Goal: Check status: Check status

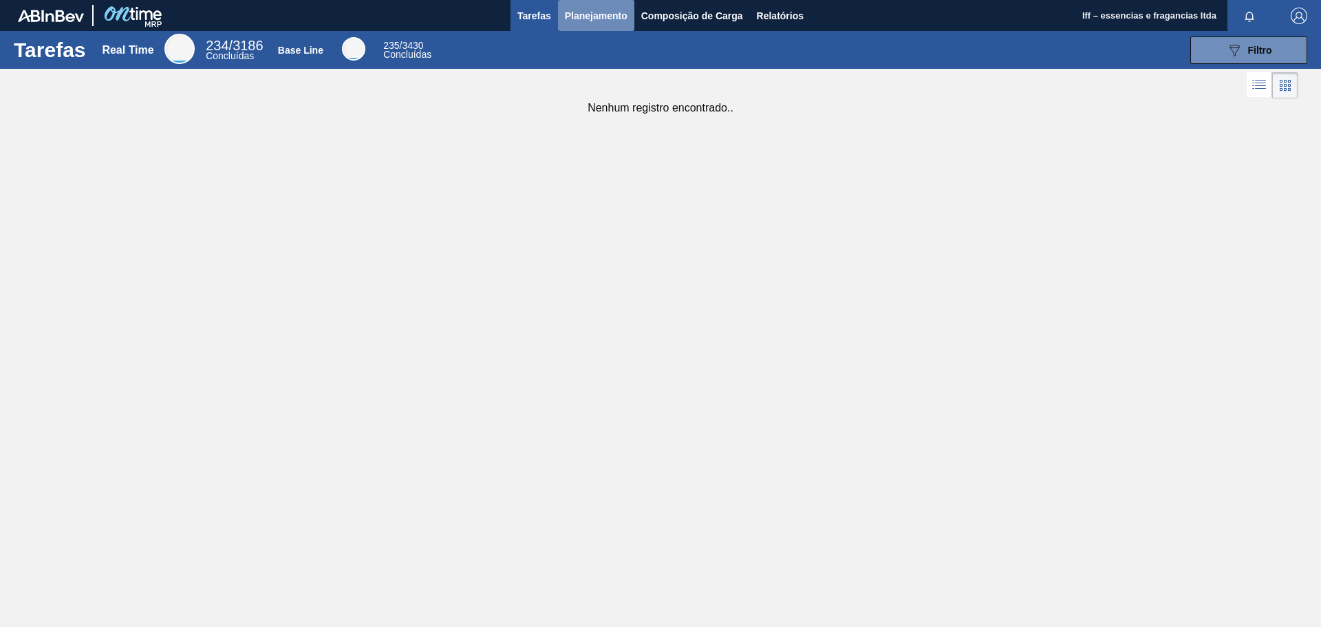
click at [596, 22] on span "Planejamento" at bounding box center [596, 16] width 63 height 17
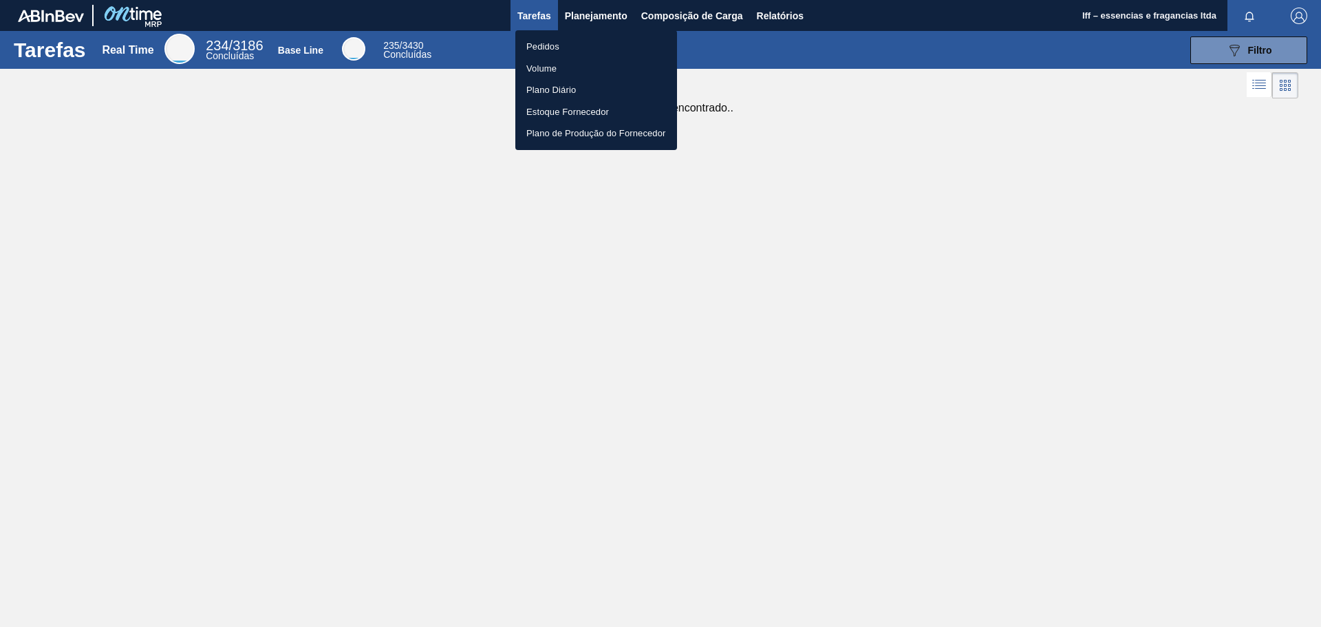
click at [547, 41] on li "Pedidos" at bounding box center [596, 47] width 162 height 22
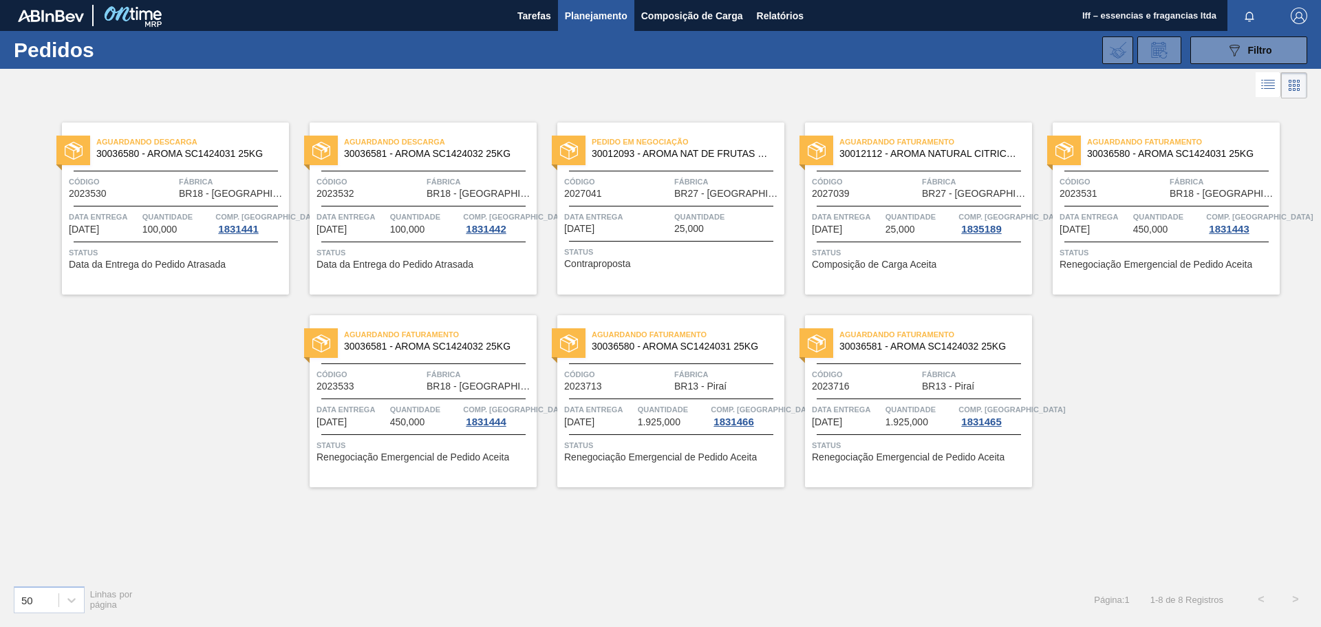
click at [860, 264] on span "Composição de Carga Aceita" at bounding box center [874, 264] width 124 height 10
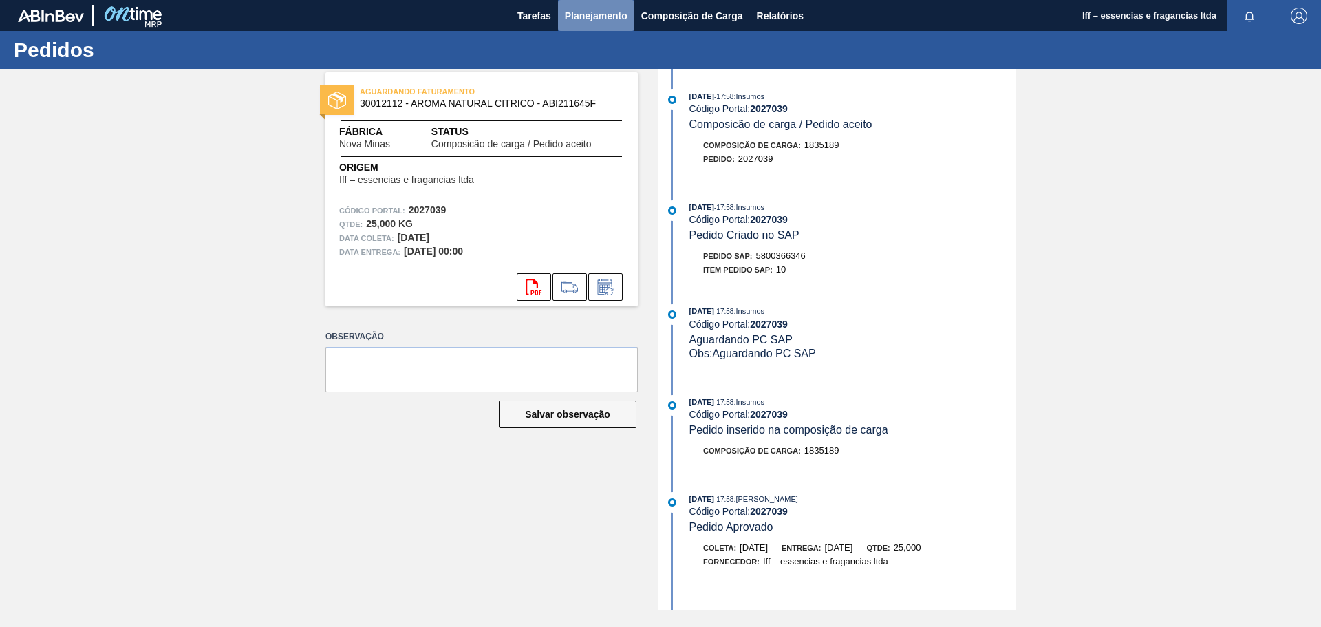
click at [591, 11] on span "Planejamento" at bounding box center [596, 16] width 63 height 17
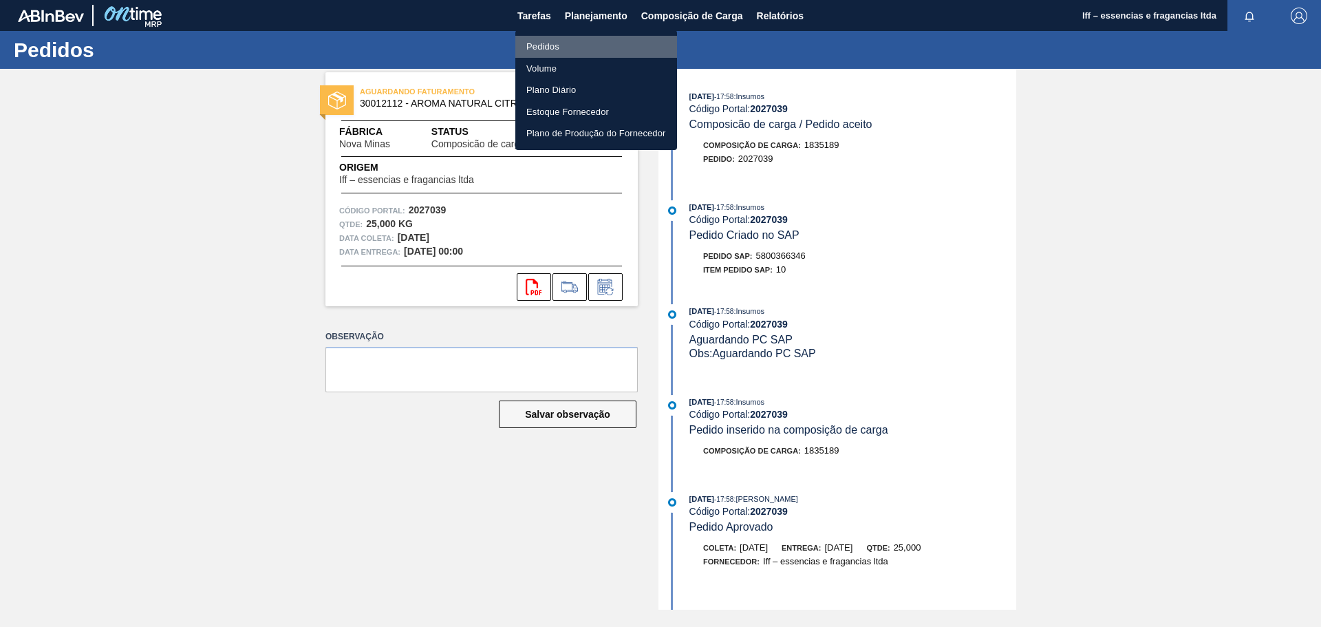
click at [537, 45] on li "Pedidos" at bounding box center [596, 47] width 162 height 22
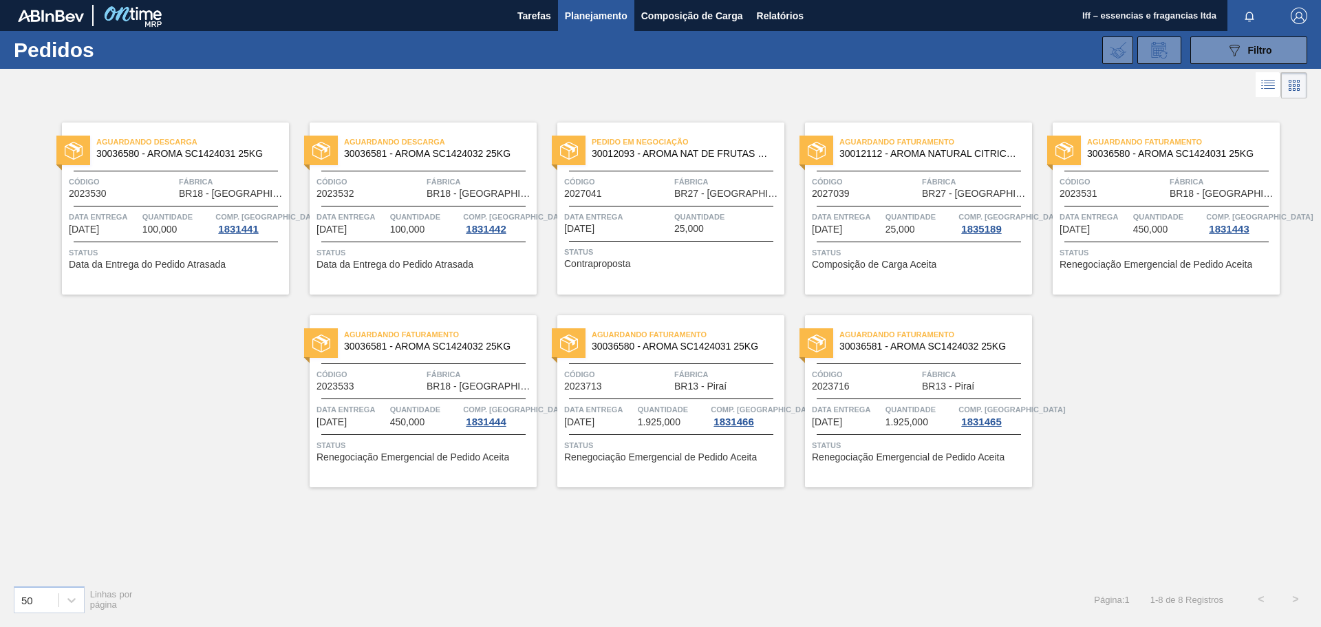
click at [890, 262] on span "Composição de Carga Aceita" at bounding box center [874, 264] width 124 height 10
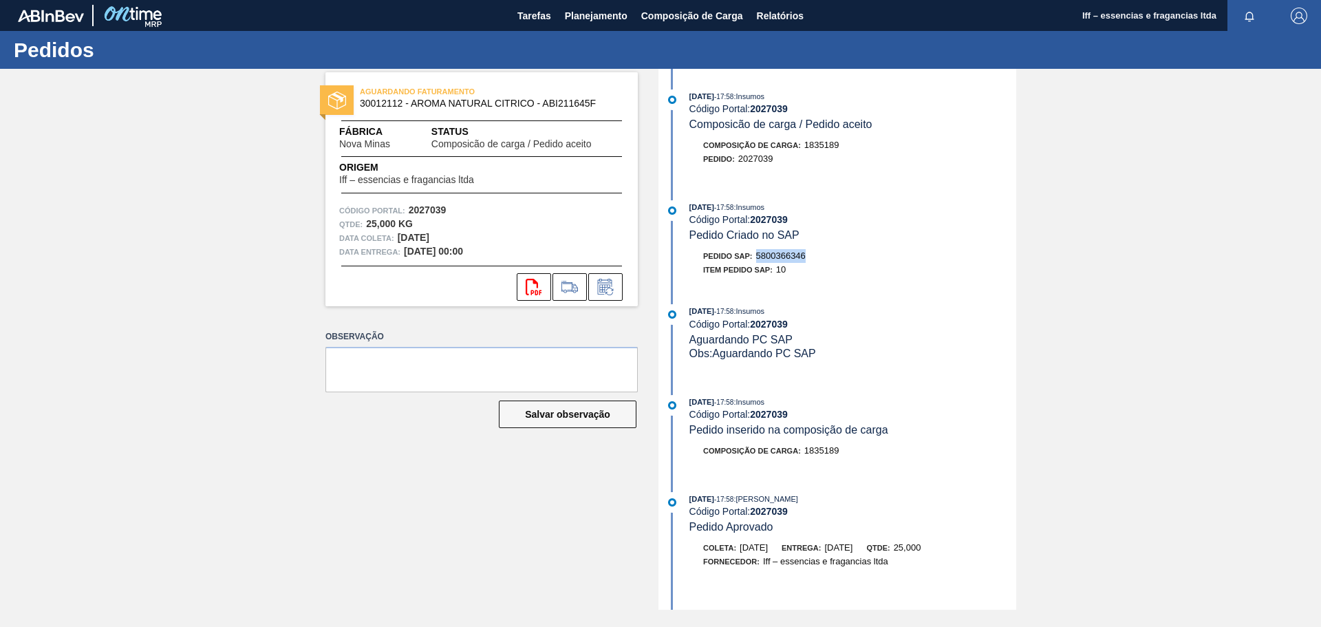
drag, startPoint x: 809, startPoint y: 255, endPoint x: 759, endPoint y: 255, distance: 50.2
click at [759, 255] on div "Pedido SAP: 5800366346" at bounding box center [852, 256] width 327 height 14
copy span "5800366346"
click at [582, 16] on span "Planejamento" at bounding box center [596, 16] width 63 height 17
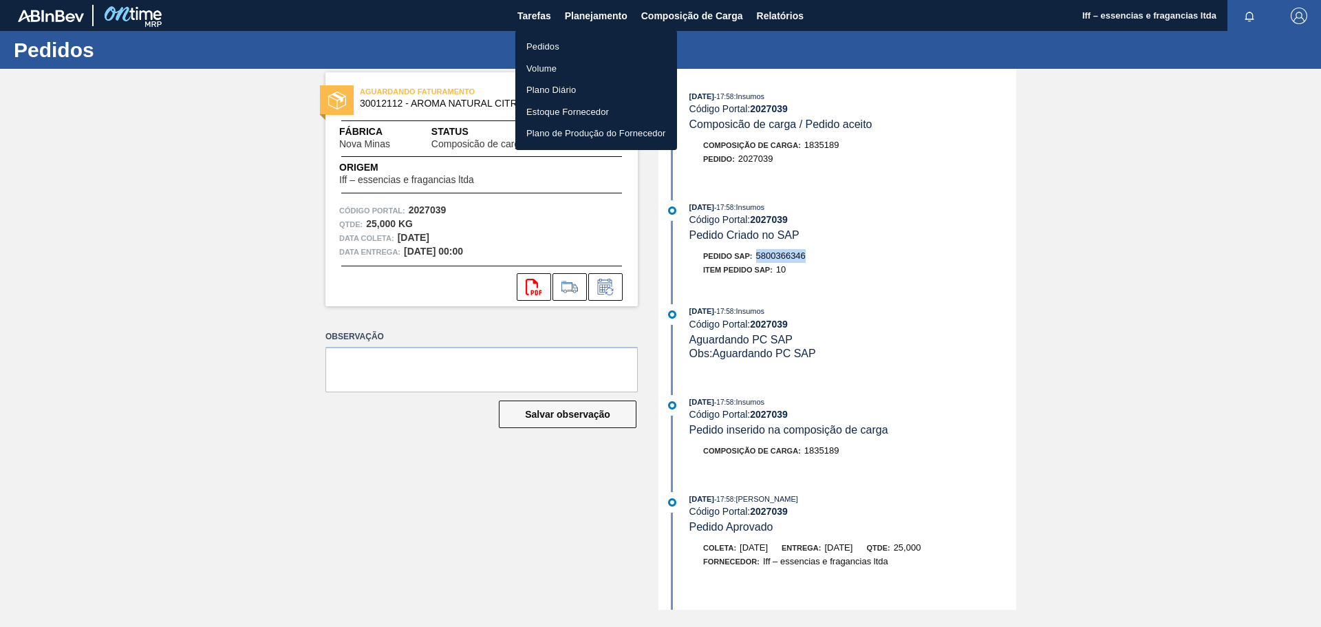
copy span "5800366346"
click at [442, 533] on div at bounding box center [660, 313] width 1321 height 627
